Goal: Register for event/course

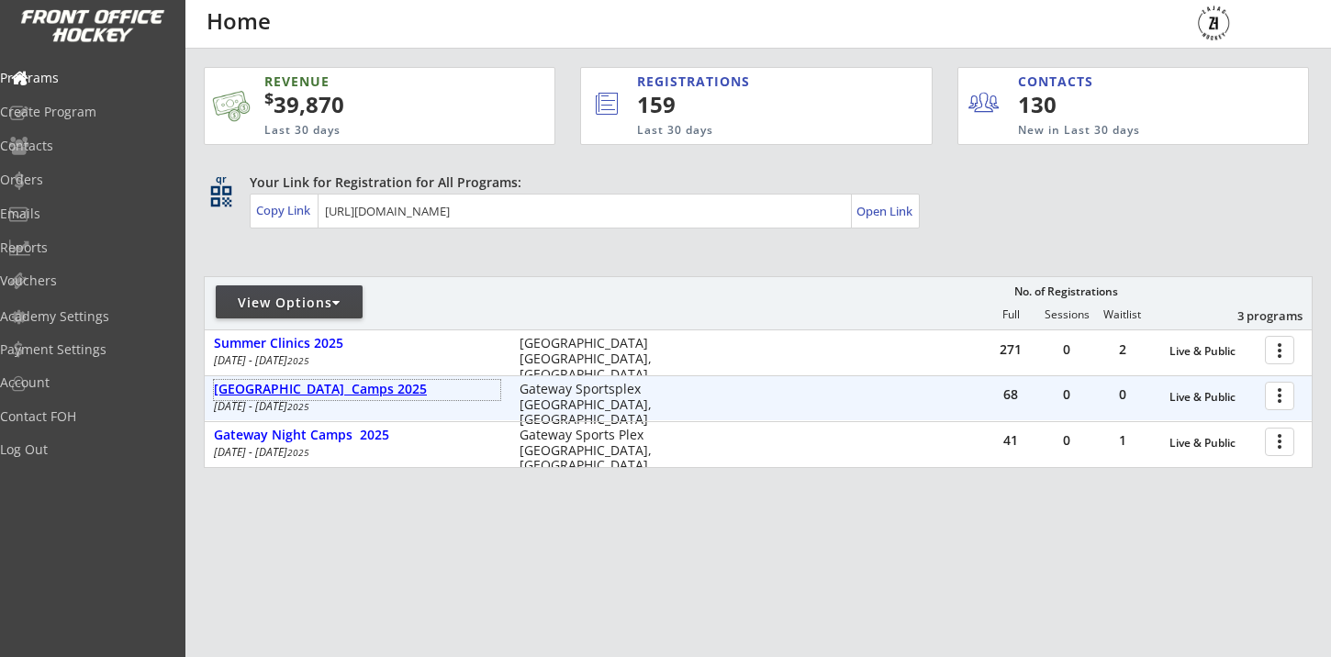
click at [373, 391] on div "[GEOGRAPHIC_DATA] Camps 2025" at bounding box center [357, 390] width 286 height 16
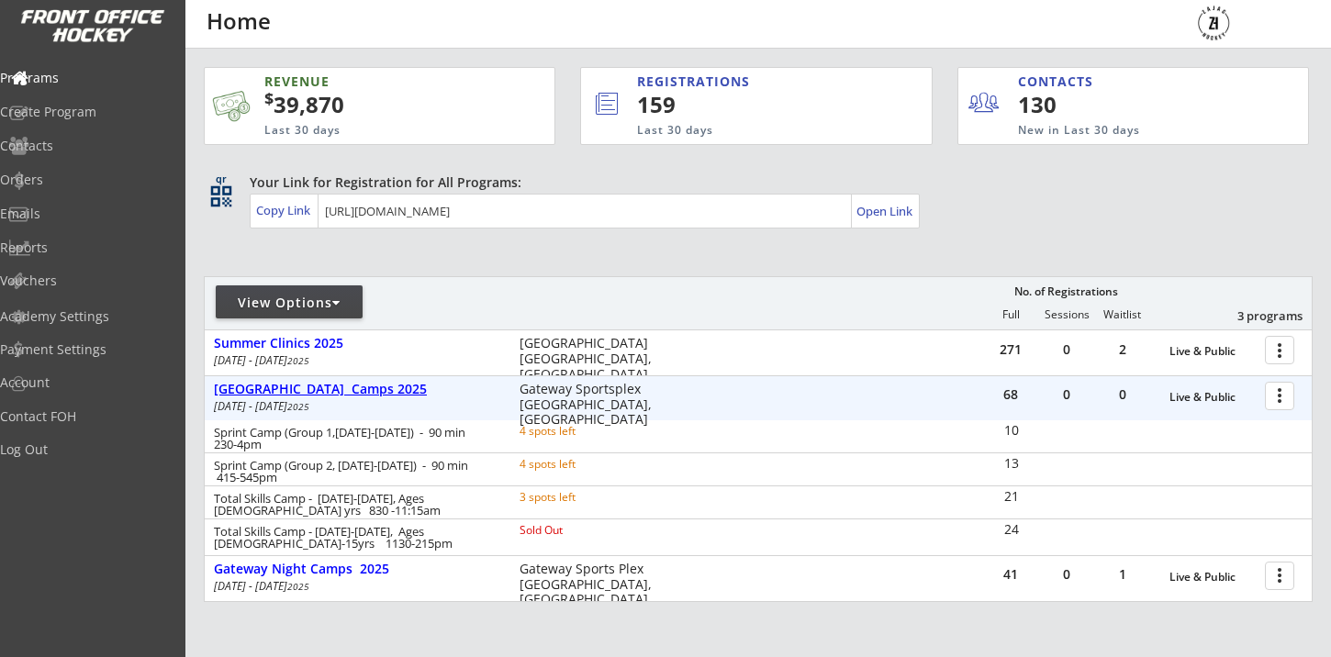
click at [373, 391] on div "[GEOGRAPHIC_DATA] Camps 2025" at bounding box center [357, 390] width 286 height 16
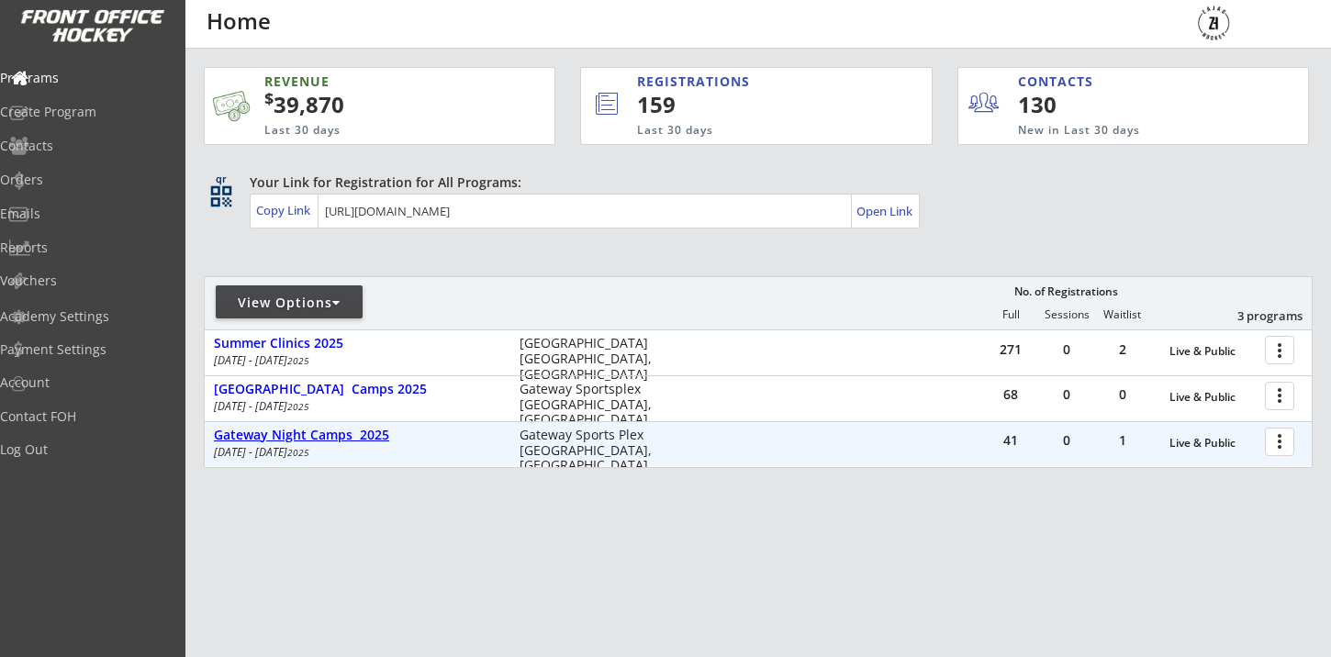
click at [339, 440] on div "Gateway Night Camps 2025" at bounding box center [357, 436] width 286 height 16
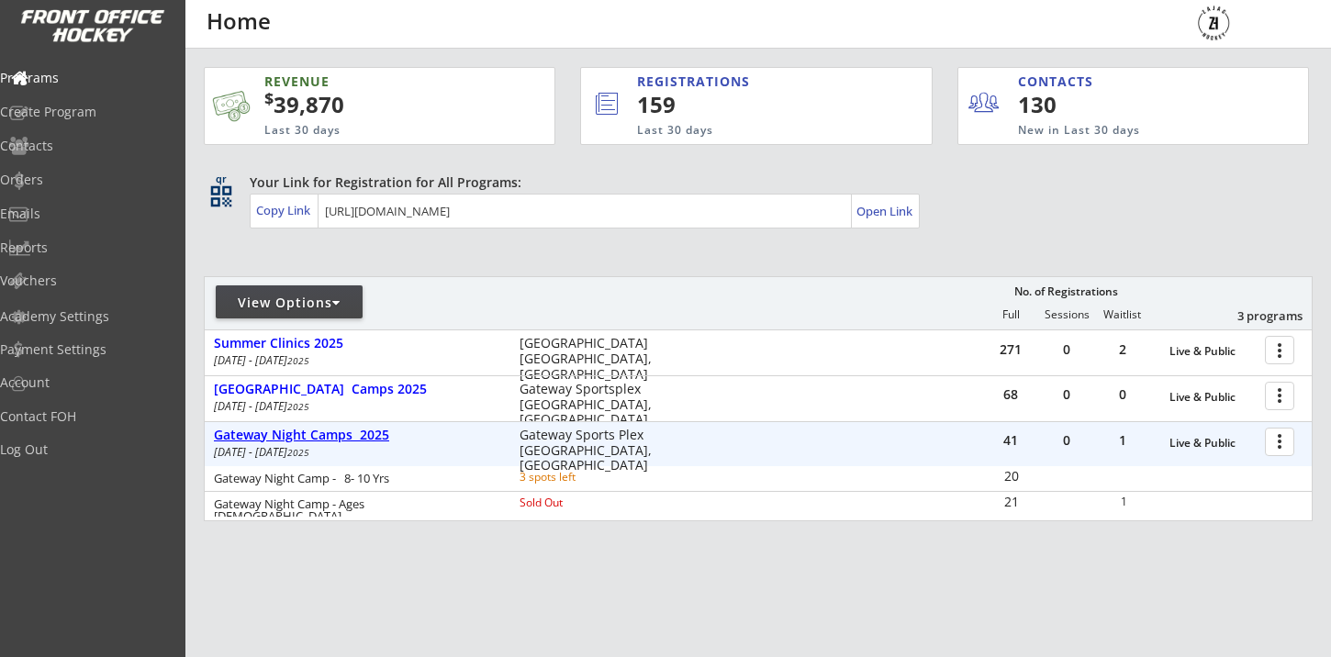
click at [339, 440] on div "Gateway Night Camps 2025" at bounding box center [357, 436] width 286 height 16
